Goal: Use online tool/utility: Utilize a website feature to perform a specific function

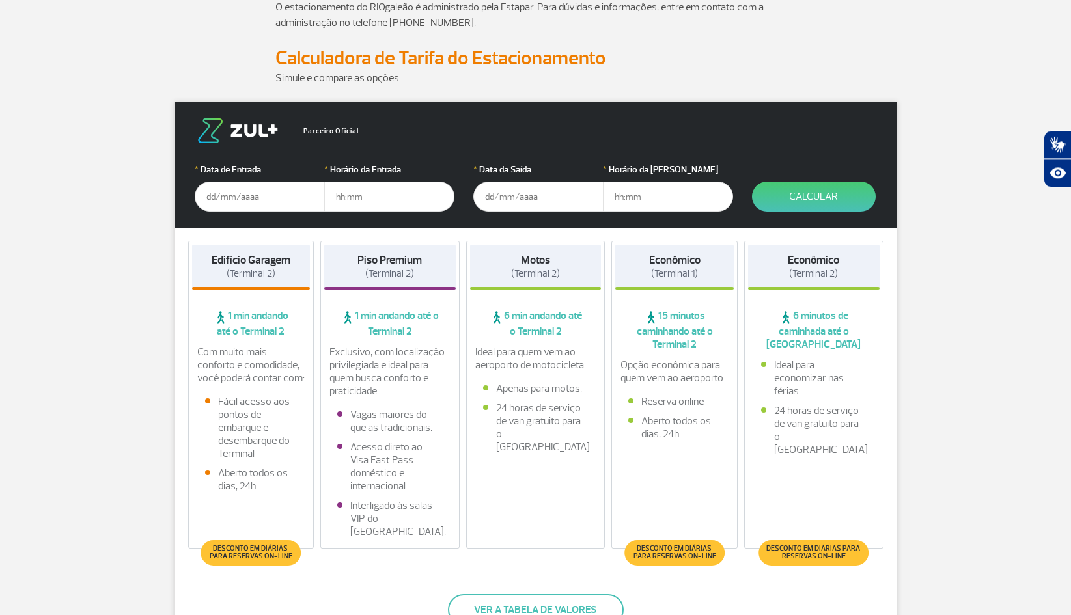
scroll to position [133, 0]
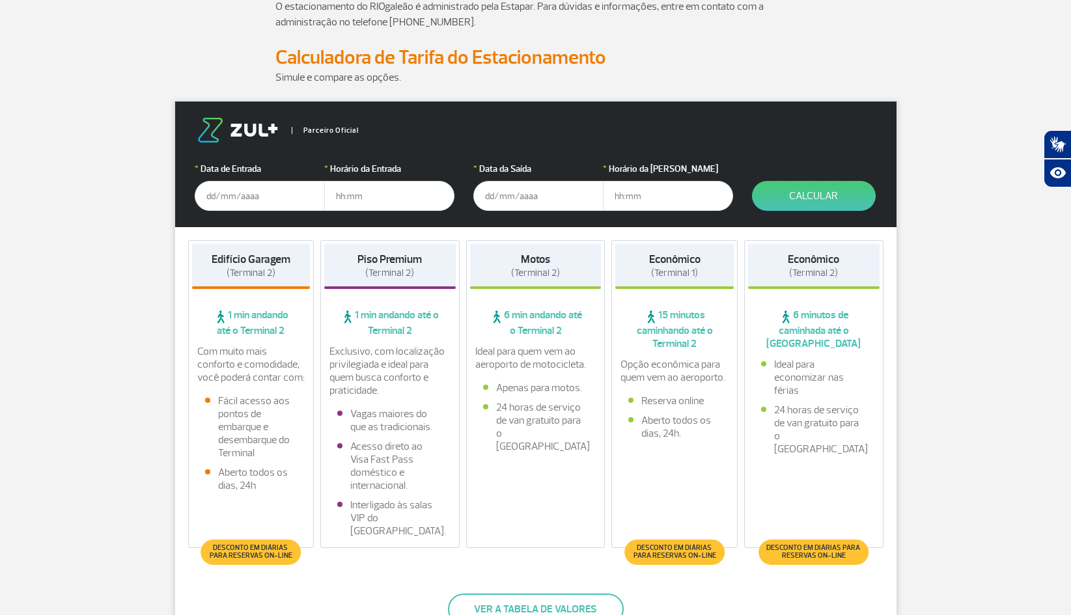
click at [214, 195] on input "text" at bounding box center [260, 196] width 130 height 30
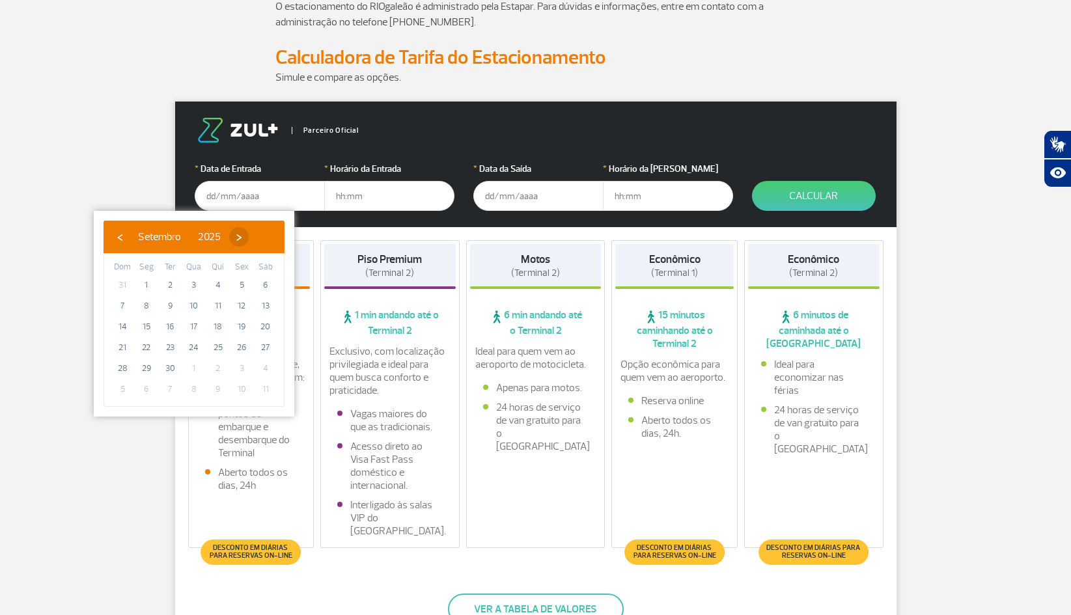
click at [249, 236] on span "›" at bounding box center [239, 237] width 20 height 20
click at [243, 350] on span "24" at bounding box center [241, 347] width 21 height 21
type input "[DATE]"
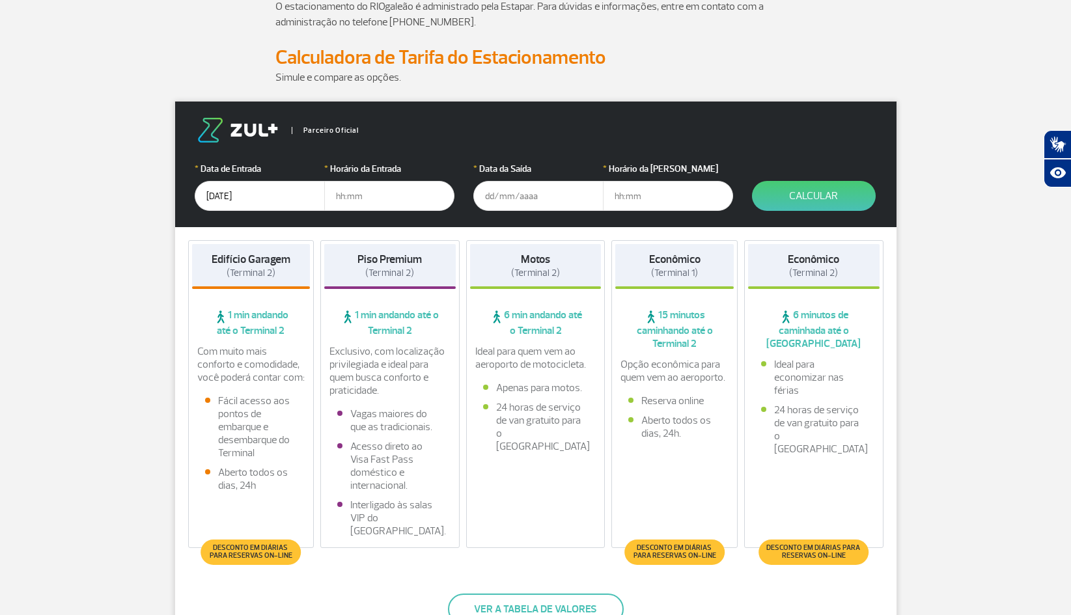
click at [355, 201] on input "text" at bounding box center [389, 196] width 130 height 30
click at [380, 197] on input "19" at bounding box center [389, 196] width 130 height 30
type input "19:00"
click at [490, 194] on input "text" at bounding box center [538, 196] width 130 height 30
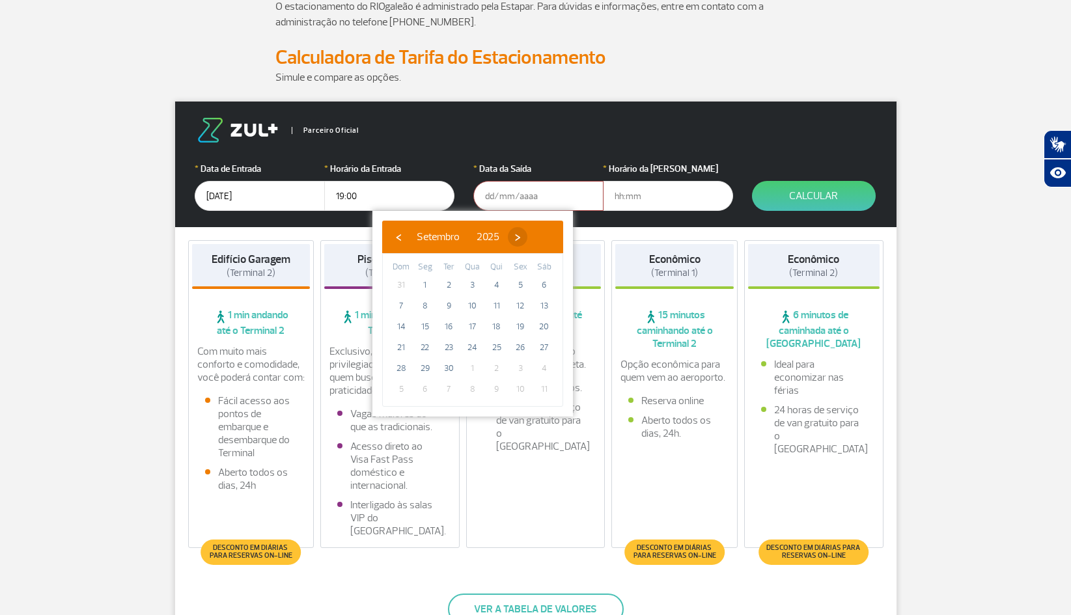
click at [527, 234] on span "›" at bounding box center [518, 237] width 20 height 20
click at [420, 368] on span "27" at bounding box center [425, 368] width 21 height 21
type input "[DATE]"
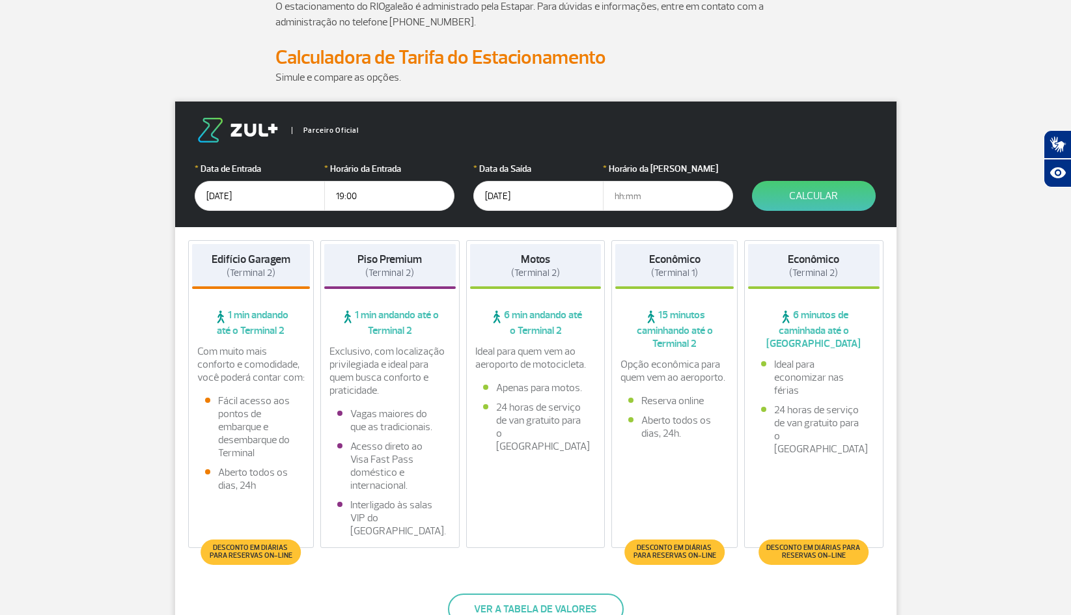
drag, startPoint x: 620, startPoint y: 200, endPoint x: 621, endPoint y: 239, distance: 39.1
click at [620, 201] on input "text" at bounding box center [668, 196] width 130 height 30
type input "00:40"
click at [829, 187] on button "Calcular" at bounding box center [814, 196] width 124 height 30
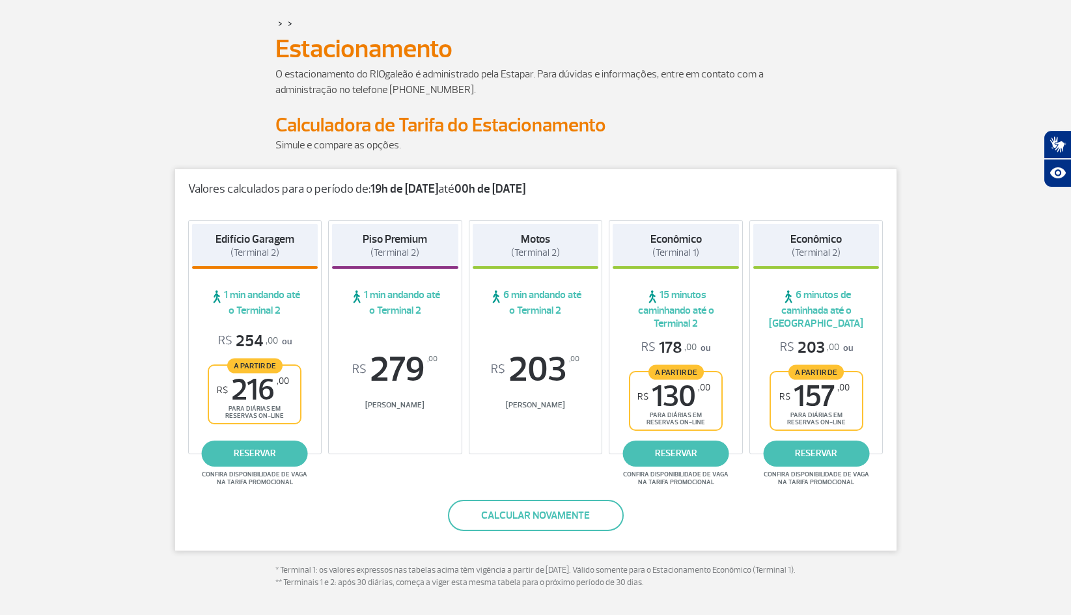
scroll to position [0, 0]
